Goal: Task Accomplishment & Management: Use online tool/utility

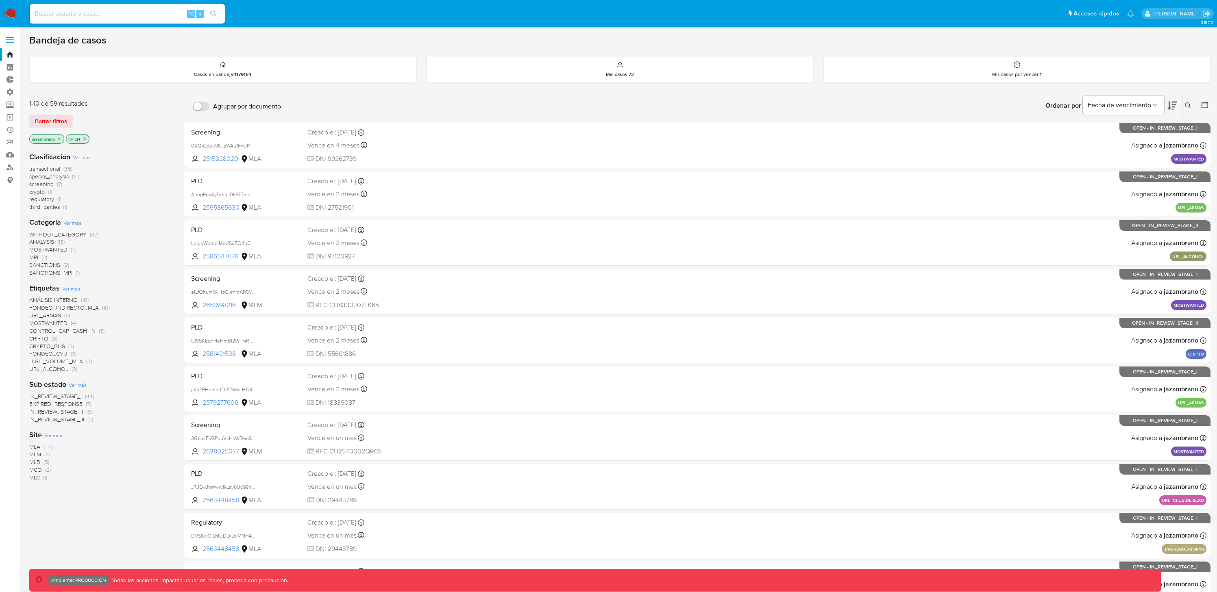
click at [10, 37] on span at bounding box center [10, 37] width 8 height 1
click at [0, 0] on input "checkbox" at bounding box center [0, 0] width 0 height 0
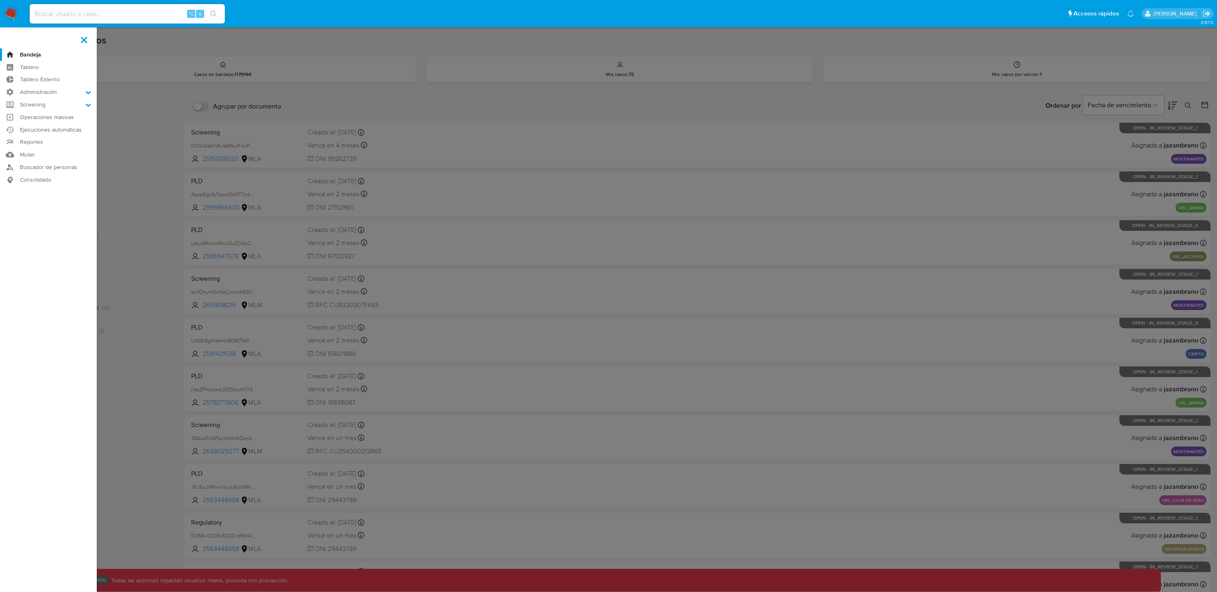
click at [10, 37] on aside "Bandeja Tablero Tablero Externo Administración Reglas Roles Usuarios Equipos Co…" at bounding box center [48, 321] width 97 height 642
click at [88, 89] on icon at bounding box center [88, 92] width 6 height 6
click at [0, 0] on input "Administración" at bounding box center [0, 0] width 0 height 0
click at [35, 154] on label "Screening" at bounding box center [48, 156] width 97 height 13
click at [0, 0] on input "Screening" at bounding box center [0, 0] width 0 height 0
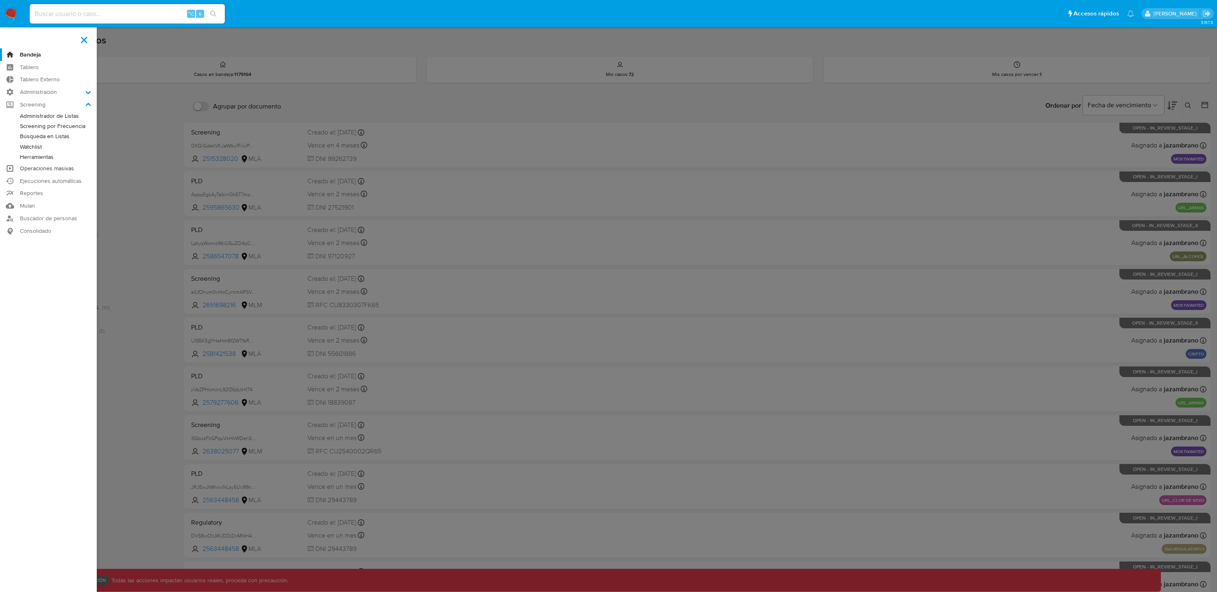
click at [61, 170] on link "Operaciones masivas" at bounding box center [48, 168] width 97 height 13
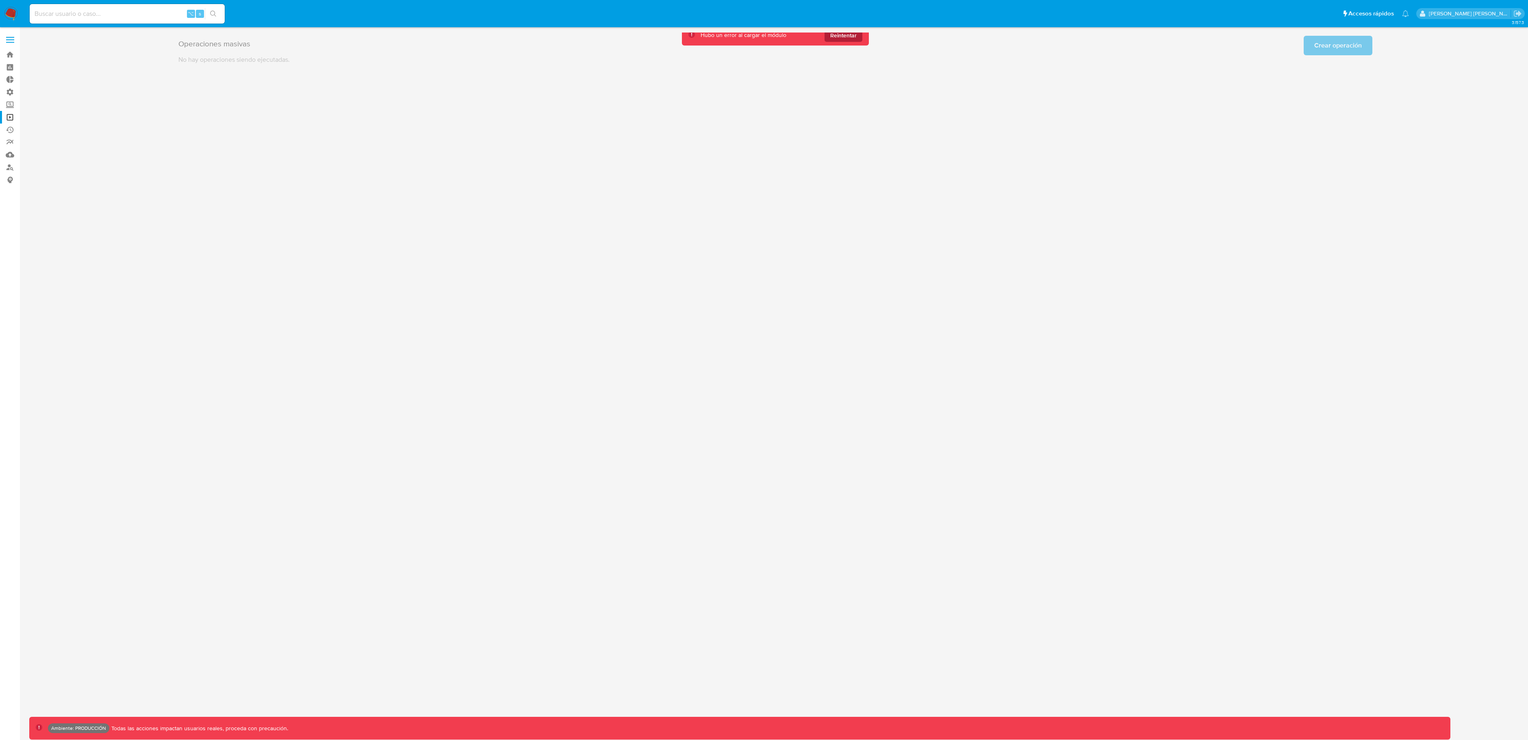
click at [835, 38] on span "Reintentar" at bounding box center [843, 35] width 26 height 13
click at [835, 38] on div "Operaciones masivas Crear operación Sólo puede haber hasta un máximo de 5 opera…" at bounding box center [775, 44] width 1194 height 23
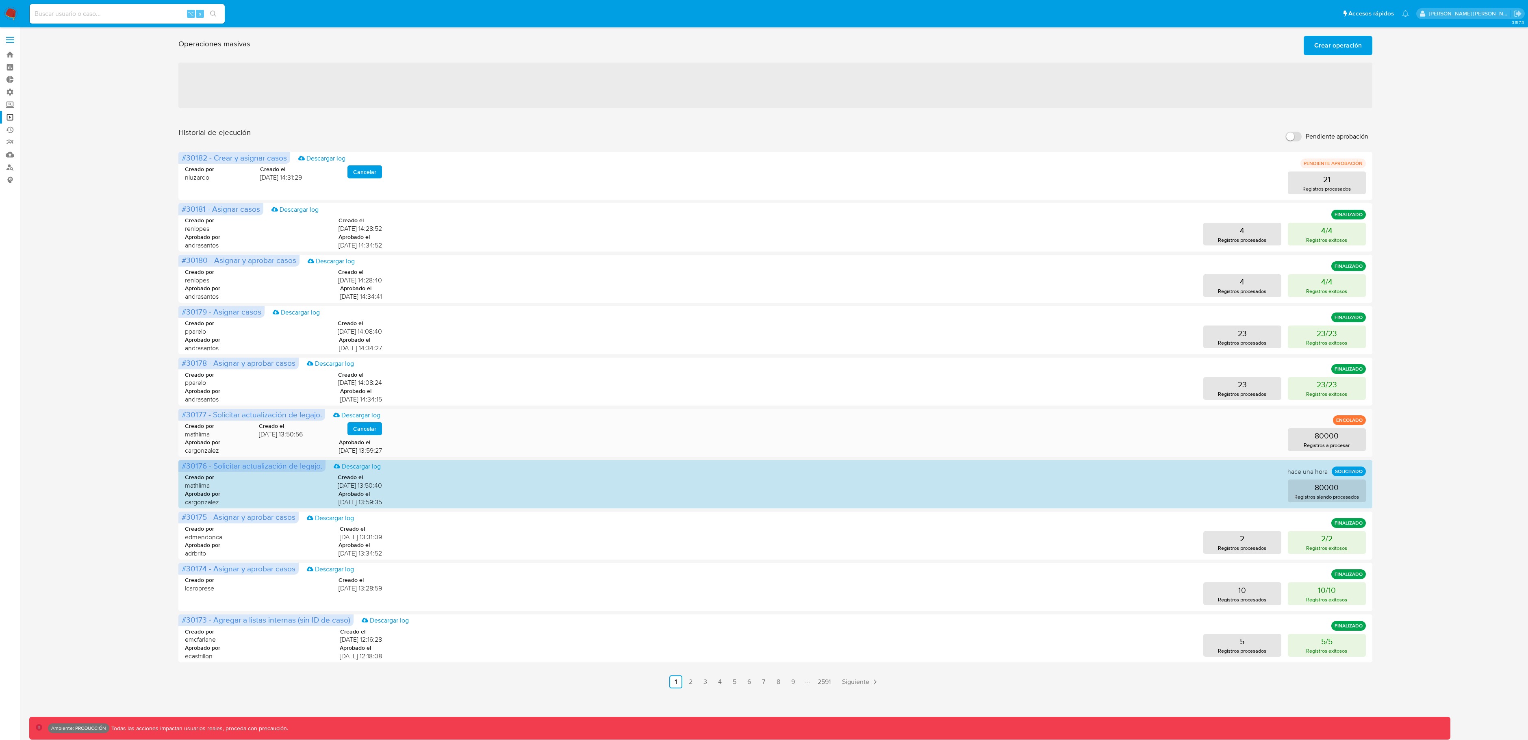
drag, startPoint x: 252, startPoint y: 435, endPoint x: 287, endPoint y: 435, distance: 35.8
click at [287, 435] on span "05/09/2025 13:50:56" at bounding box center [281, 434] width 44 height 9
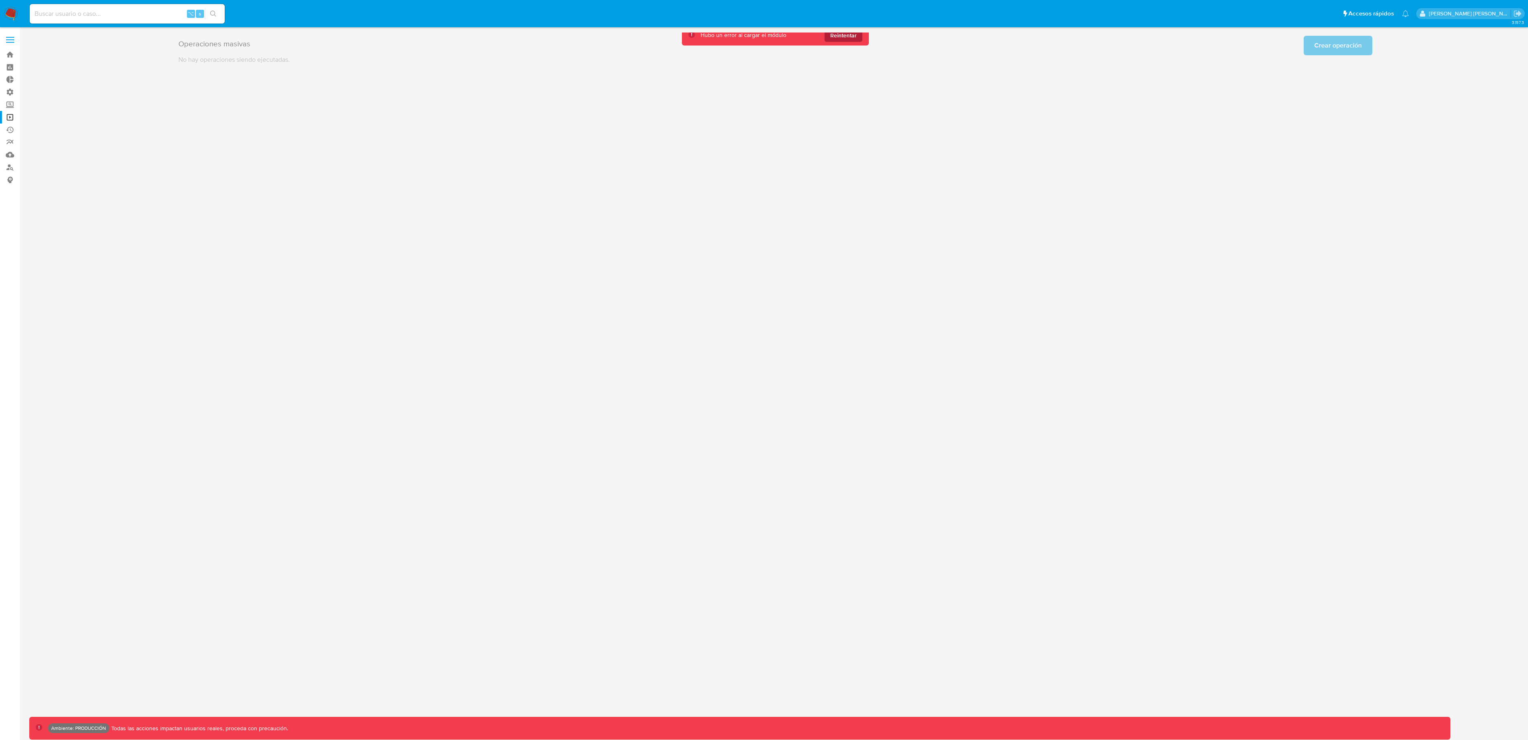
click at [837, 39] on span "Reintentar" at bounding box center [843, 35] width 26 height 13
click at [857, 35] on button "Reintentar" at bounding box center [844, 35] width 38 height 13
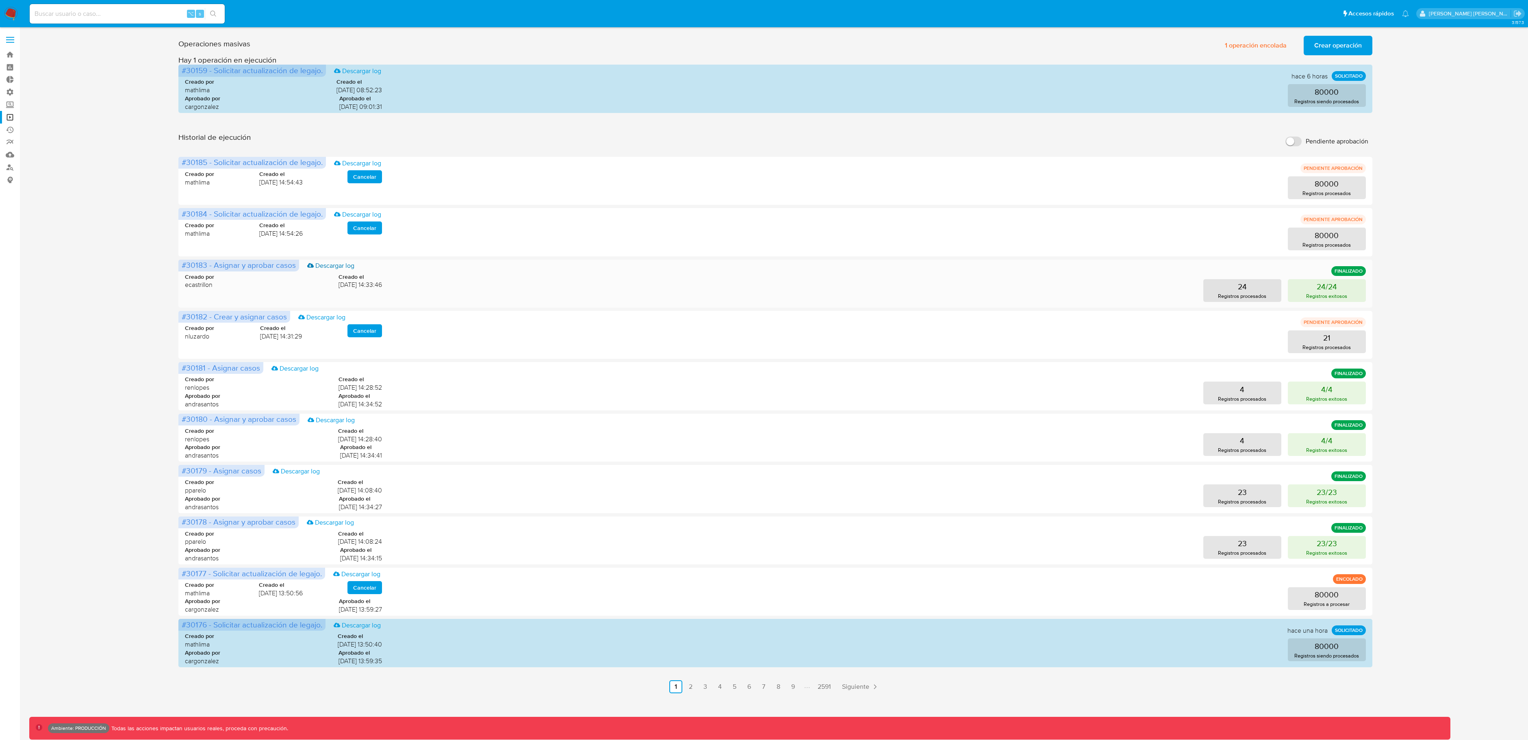
click at [332, 265] on link "Descargar log" at bounding box center [330, 265] width 47 height 9
